Goal: Information Seeking & Learning: Learn about a topic

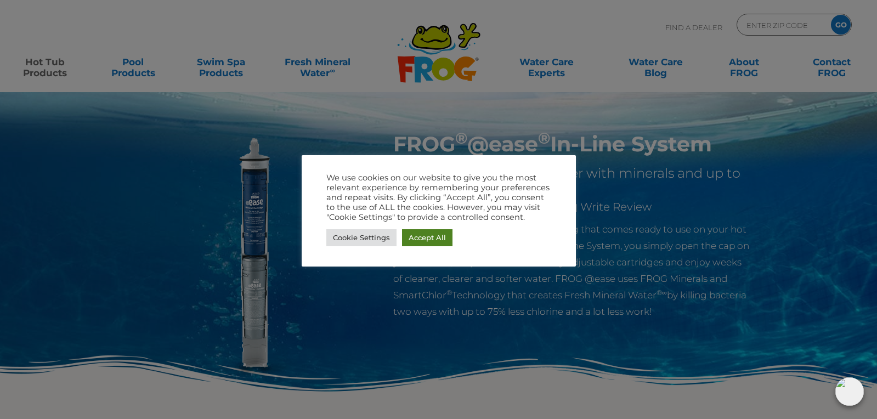
click at [416, 240] on link "Accept All" at bounding box center [427, 237] width 50 height 17
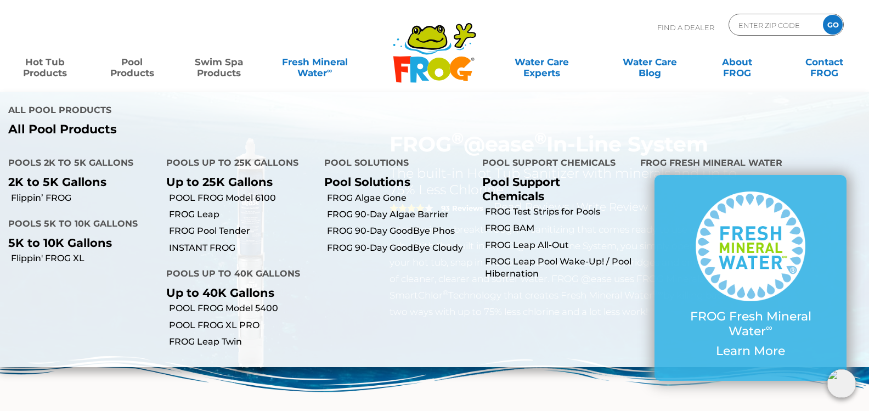
click at [206, 72] on link "Swim Spa Products" at bounding box center [219, 62] width 68 height 22
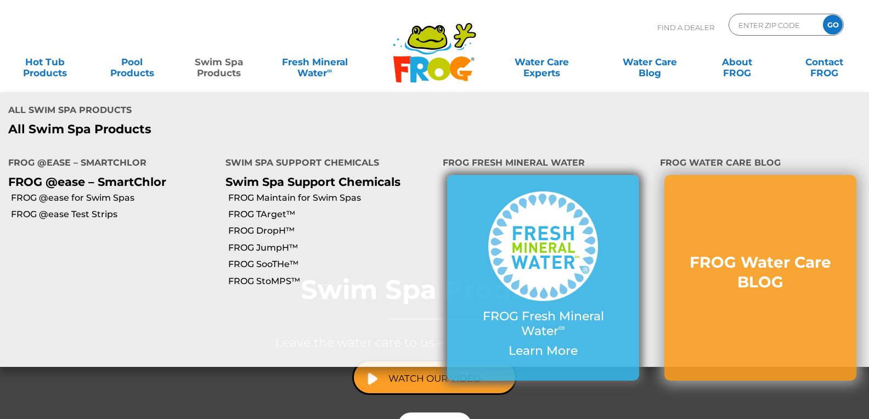
click at [524, 196] on img at bounding box center [543, 246] width 110 height 110
